Goal: Download file/media

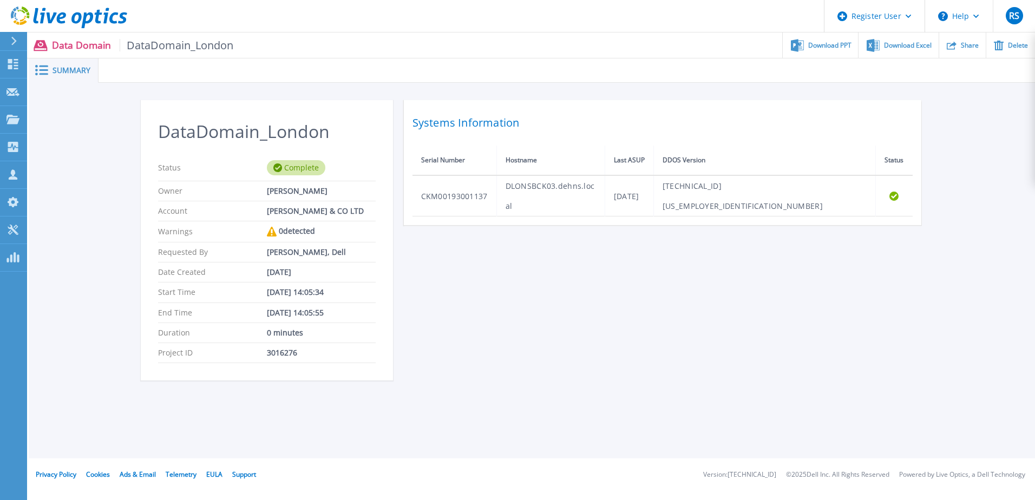
click at [808, 43] on span "Download PPT" at bounding box center [829, 45] width 43 height 6
